Goal: Task Accomplishment & Management: Manage account settings

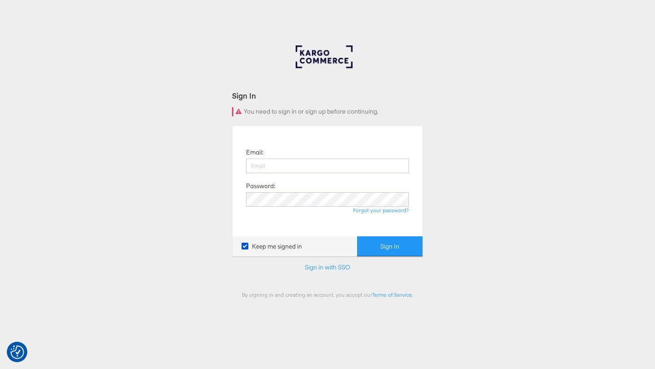
type input "ruben.ruiz@kargo.com"
drag, startPoint x: 0, startPoint y: 0, endPoint x: 369, endPoint y: 240, distance: 440.2
click at [369, 240] on button "Sign In" at bounding box center [389, 246] width 65 height 20
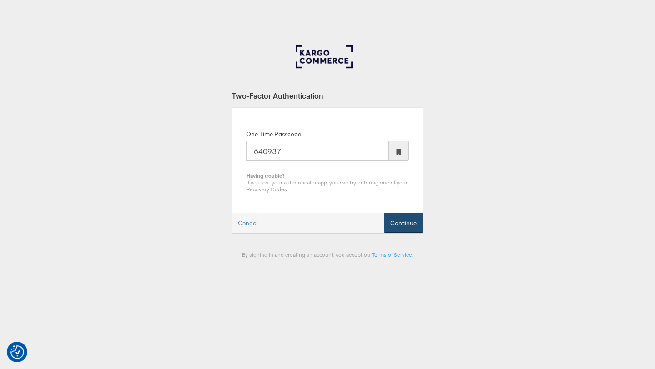
type input "640937"
click at [412, 221] on button "Continue" at bounding box center [403, 223] width 38 height 20
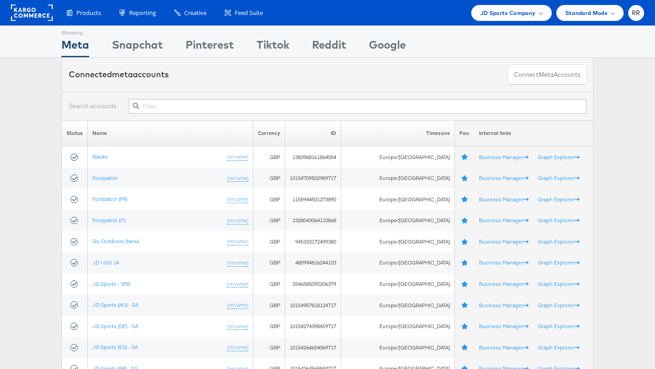
click at [516, 106] on input "text" at bounding box center [357, 106] width 457 height 15
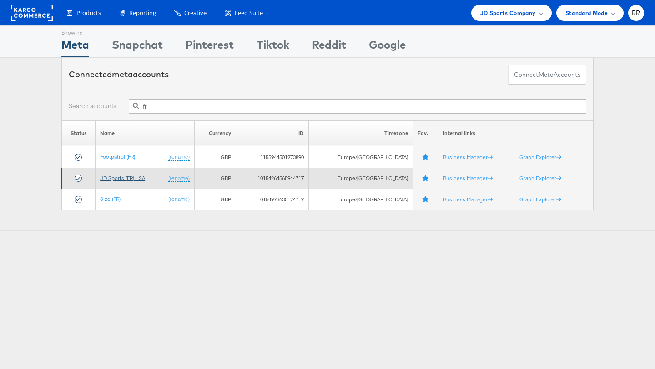
type input "fr"
click at [128, 177] on link "JD Sports (FR) - SA" at bounding box center [122, 178] width 45 height 7
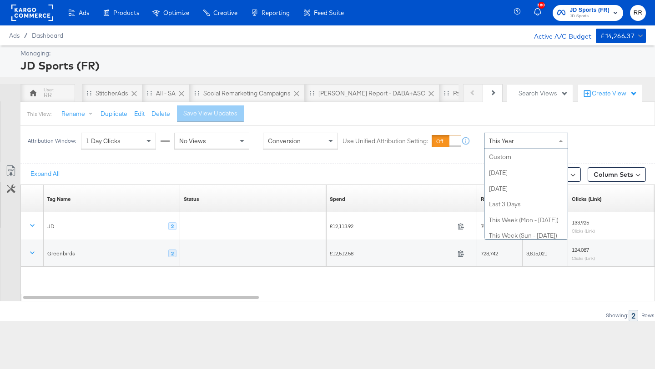
click at [514, 139] on div "This Year" at bounding box center [525, 140] width 83 height 15
click at [448, 164] on div "Expand All Breakdowns Column Sets" at bounding box center [337, 173] width 634 height 21
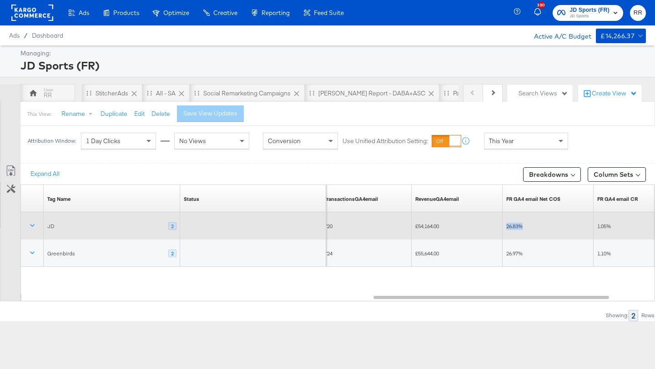
drag, startPoint x: 526, startPoint y: 228, endPoint x: 506, endPoint y: 228, distance: 20.0
click at [506, 228] on div "26.83%" at bounding box center [548, 226] width 84 height 7
click at [555, 238] on div "26.83%" at bounding box center [547, 225] width 91 height 27
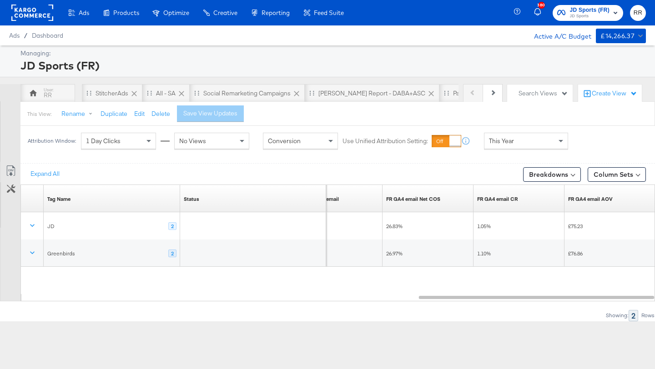
click at [517, 146] on div "This Year" at bounding box center [525, 140] width 83 height 15
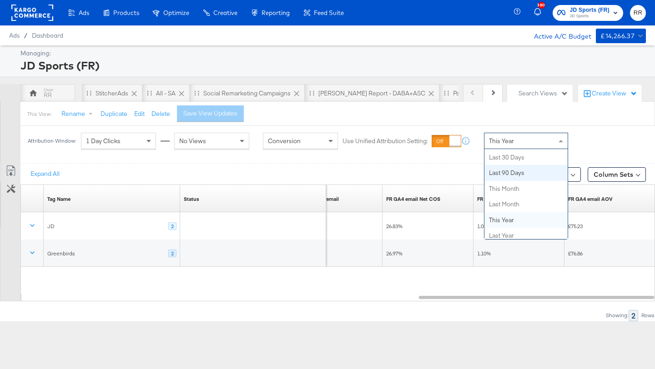
scroll to position [0, 0]
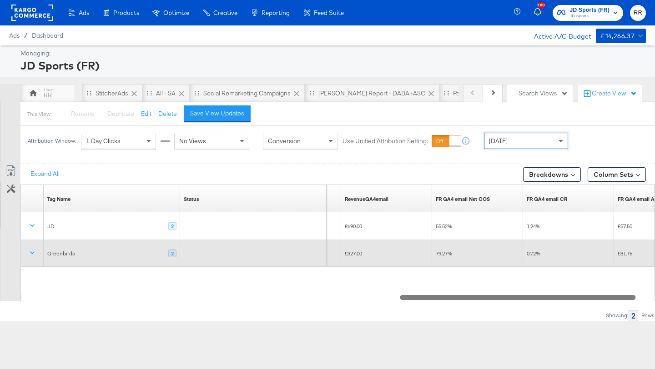
drag, startPoint x: 506, startPoint y: 297, endPoint x: 414, endPoint y: 255, distance: 101.3
click at [414, 255] on div "Tag Name Sorting Unavailable Status Sorting Unavailable TransactionsGA4email So…" at bounding box center [337, 243] width 634 height 117
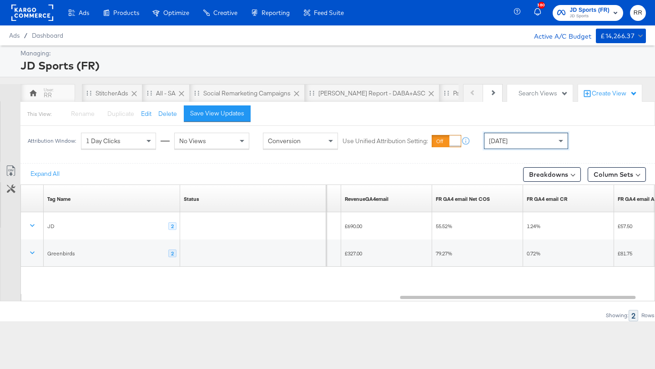
click at [511, 142] on div "[DATE]" at bounding box center [525, 140] width 83 height 15
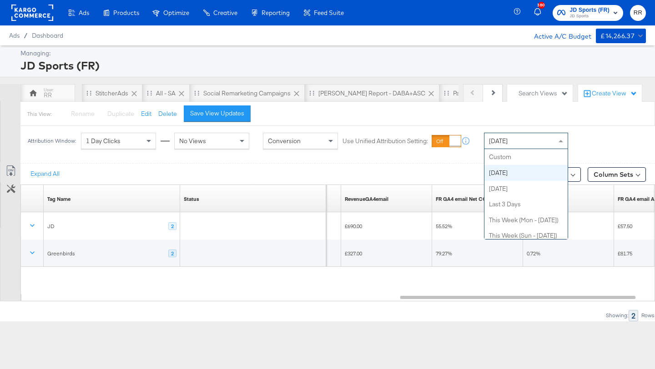
scroll to position [16, 0]
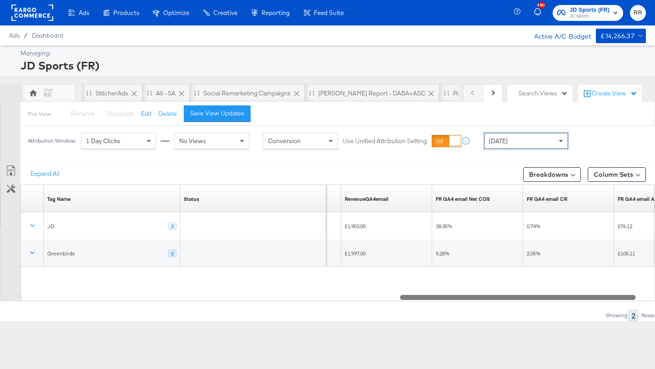
click at [479, 297] on div at bounding box center [517, 297] width 235 height 8
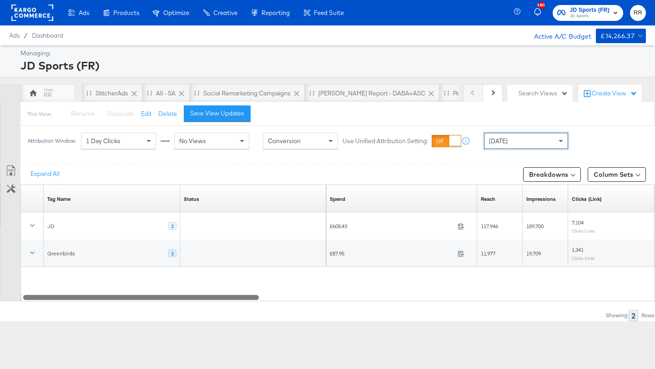
drag, startPoint x: 479, startPoint y: 297, endPoint x: 75, endPoint y: 296, distance: 403.7
click at [75, 296] on div at bounding box center [140, 297] width 235 height 8
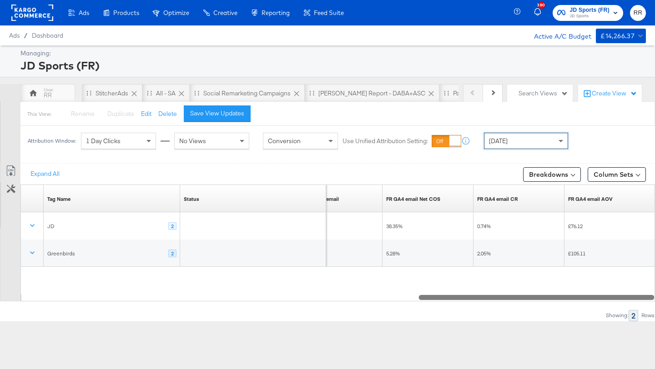
drag, startPoint x: 147, startPoint y: 297, endPoint x: 558, endPoint y: 267, distance: 412.1
click at [584, 264] on div "Tag Name Sorting Unavailable Status Sorting Unavailable RevenueGA4email Sorting…" at bounding box center [337, 243] width 634 height 117
